Goal: Entertainment & Leisure: Consume media (video, audio)

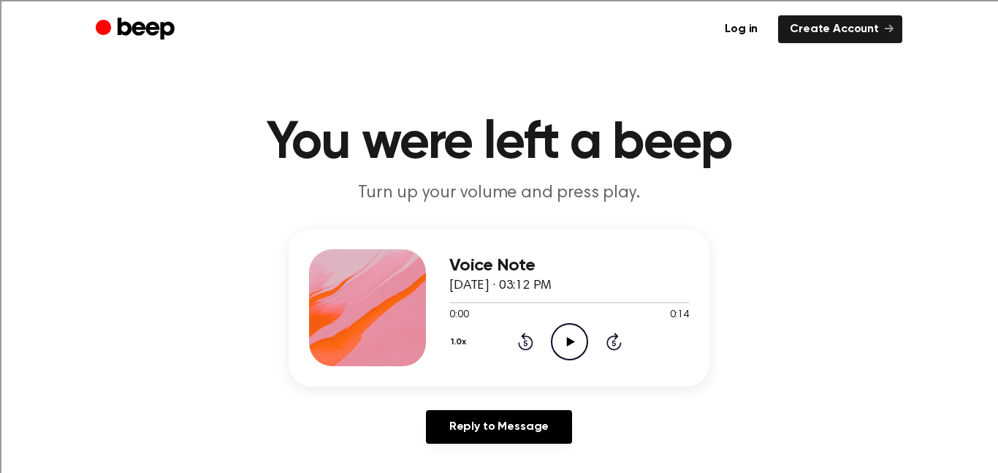
click at [564, 342] on icon "Play Audio" at bounding box center [569, 341] width 37 height 37
click at [569, 335] on icon "Play Audio" at bounding box center [569, 341] width 37 height 37
click at [566, 346] on icon "Play Audio" at bounding box center [569, 341] width 37 height 37
click at [566, 341] on icon "Play Audio" at bounding box center [569, 341] width 37 height 37
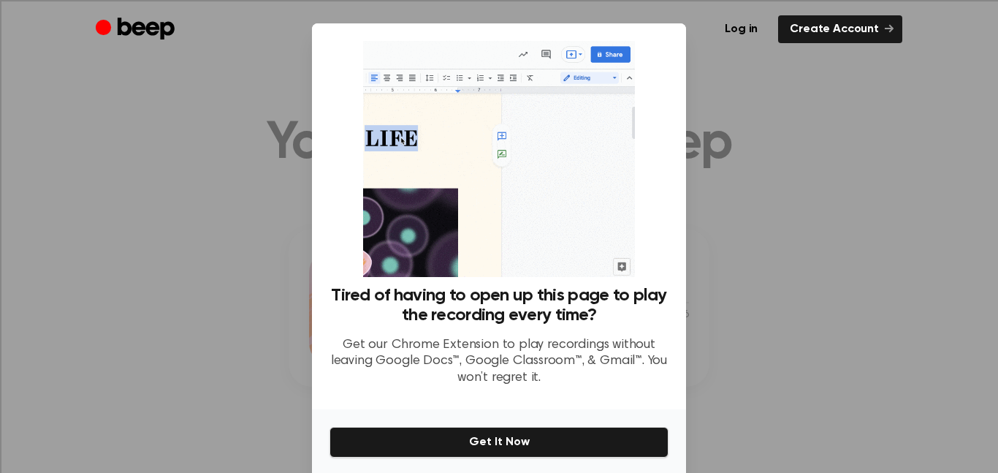
click at [718, 394] on div at bounding box center [499, 236] width 998 height 473
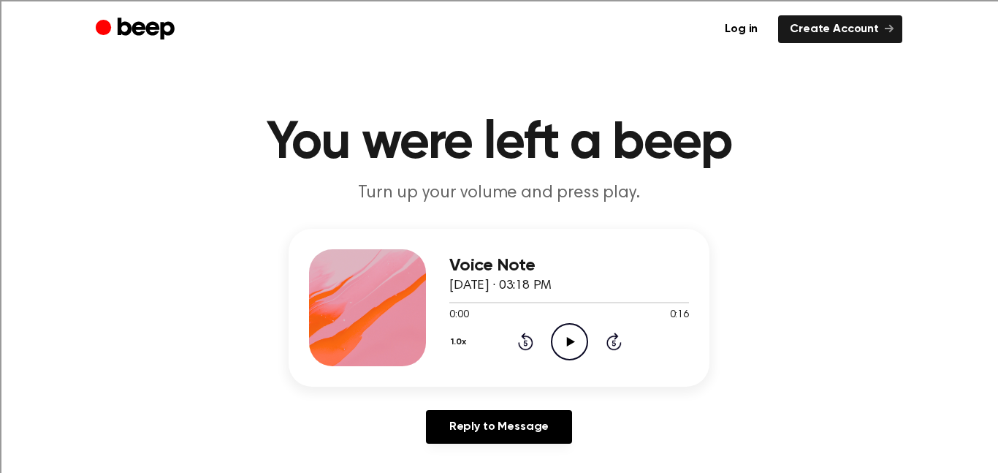
click at [564, 346] on icon "Play Audio" at bounding box center [569, 341] width 37 height 37
click at [554, 347] on icon "Play Audio" at bounding box center [569, 341] width 37 height 37
